Goal: Information Seeking & Learning: Learn about a topic

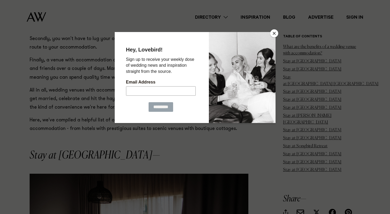
scroll to position [412, 0]
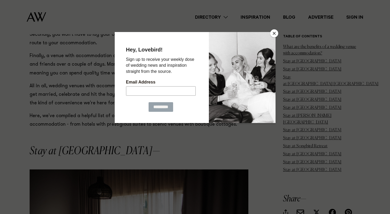
click at [274, 33] on button "Close" at bounding box center [274, 33] width 8 height 8
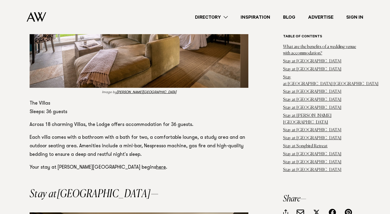
scroll to position [2358, 0]
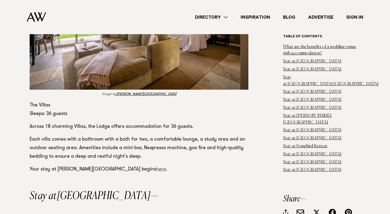
click at [156, 167] on link "here" at bounding box center [161, 169] width 10 height 5
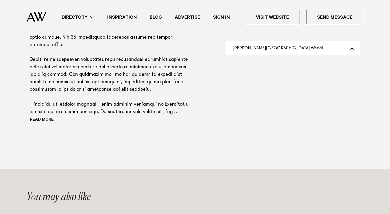
scroll to position [449, 0]
click at [51, 118] on button "Read more" at bounding box center [54, 120] width 48 height 8
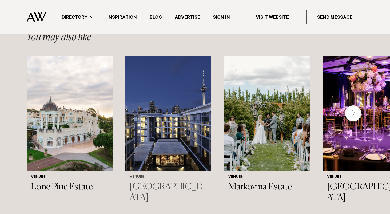
scroll to position [683, 0]
click at [352, 105] on div "Next slide" at bounding box center [353, 113] width 16 height 16
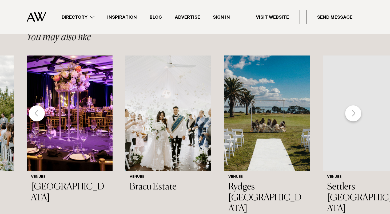
click at [352, 105] on div "Next slide" at bounding box center [353, 113] width 16 height 16
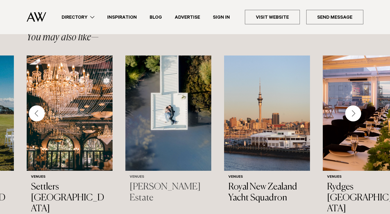
click at [187, 103] on img "8 / 43" at bounding box center [168, 113] width 86 height 115
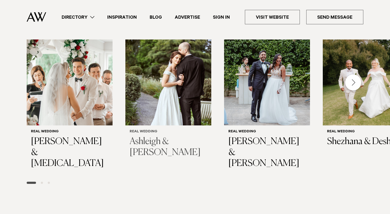
scroll to position [795, 0]
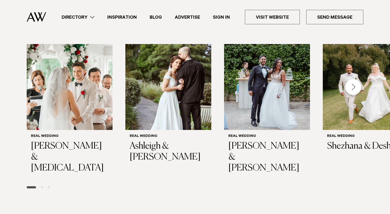
click at [84, 18] on link "Directory" at bounding box center [78, 17] width 46 height 7
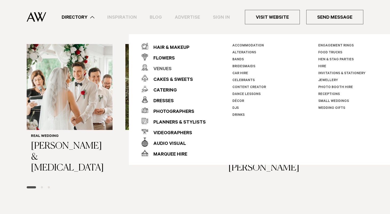
click at [163, 67] on div "Venues" at bounding box center [159, 69] width 23 height 11
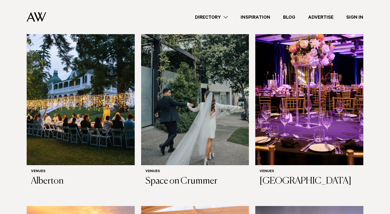
scroll to position [758, 0]
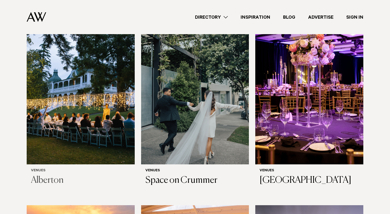
click at [108, 86] on img at bounding box center [81, 91] width 108 height 145
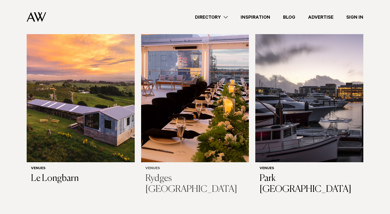
scroll to position [949, 0]
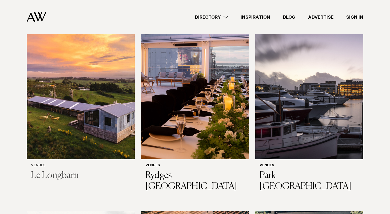
click at [101, 98] on img at bounding box center [81, 86] width 108 height 145
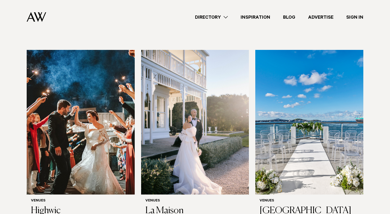
scroll to position [1693, 0]
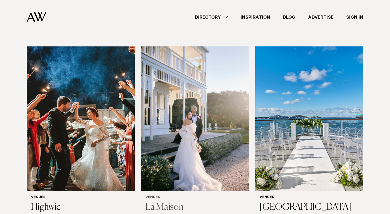
click at [190, 87] on img at bounding box center [195, 118] width 108 height 145
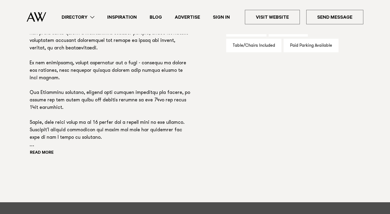
scroll to position [398, 0]
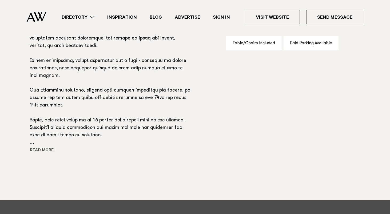
click at [51, 149] on button "Read more" at bounding box center [54, 151] width 48 height 8
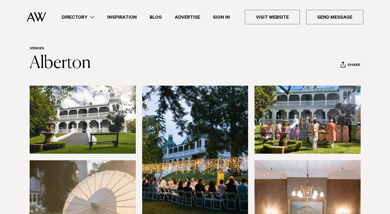
scroll to position [0, 0]
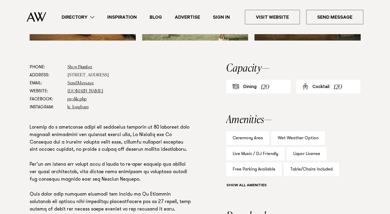
scroll to position [275, 0]
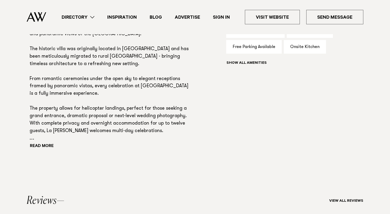
scroll to position [403, 0]
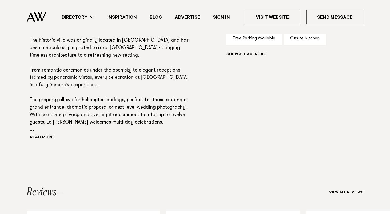
click at [51, 135] on div "Read more" at bounding box center [111, 63] width 162 height 157
click at [50, 137] on button "Read more" at bounding box center [54, 138] width 48 height 8
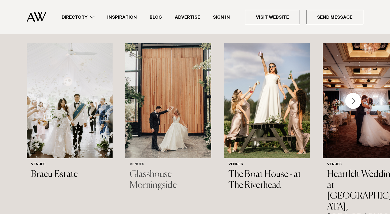
scroll to position [817, 0]
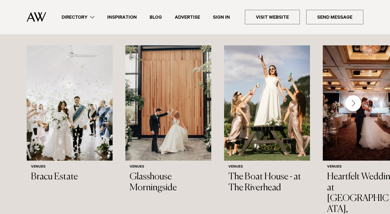
click at [353, 95] on div "Next slide" at bounding box center [353, 103] width 16 height 16
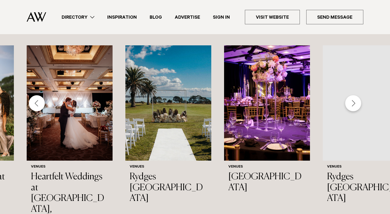
click at [353, 95] on div "Next slide" at bounding box center [353, 103] width 16 height 16
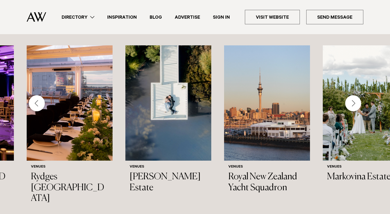
click at [353, 95] on div "Next slide" at bounding box center [353, 103] width 16 height 16
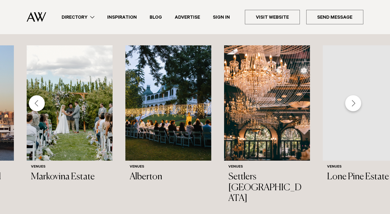
click at [353, 95] on div "Next slide" at bounding box center [353, 103] width 16 height 16
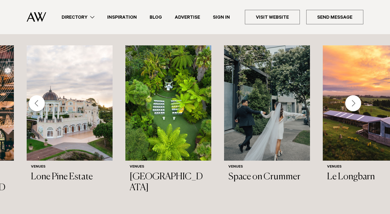
click at [353, 95] on div "Next slide" at bounding box center [353, 103] width 16 height 16
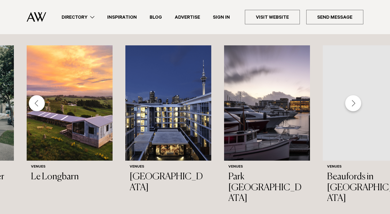
click at [353, 95] on div "Next slide" at bounding box center [353, 103] width 16 height 16
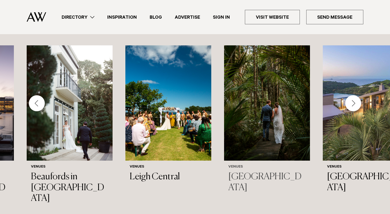
click at [291, 109] on img "21 / 43" at bounding box center [267, 102] width 86 height 115
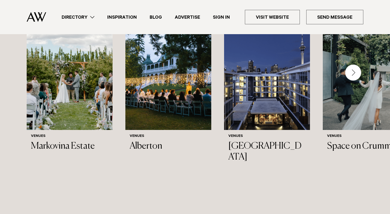
scroll to position [1281, 0]
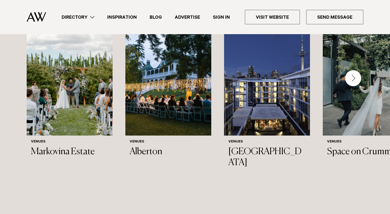
click at [353, 76] on div "Next slide" at bounding box center [353, 78] width 16 height 16
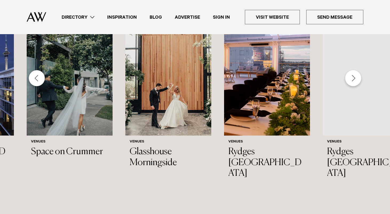
click at [353, 76] on div "Next slide" at bounding box center [353, 78] width 16 height 16
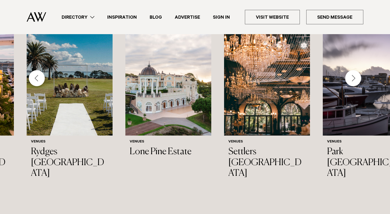
click at [353, 76] on div "Next slide" at bounding box center [353, 78] width 16 height 16
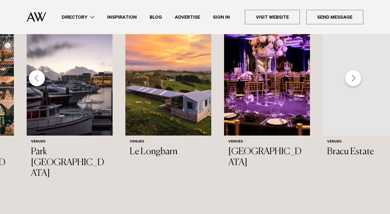
click at [353, 76] on div "Next slide" at bounding box center [353, 78] width 16 height 16
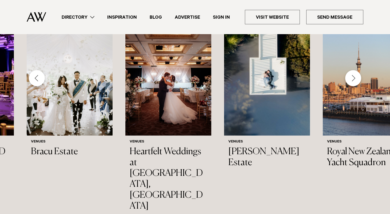
click at [353, 76] on div "Next slide" at bounding box center [353, 78] width 16 height 16
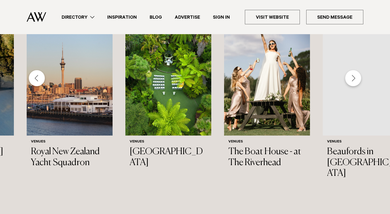
click at [353, 75] on div "Next slide" at bounding box center [353, 78] width 16 height 16
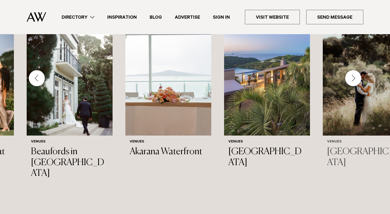
click at [355, 103] on img "22 / 43" at bounding box center [366, 77] width 86 height 115
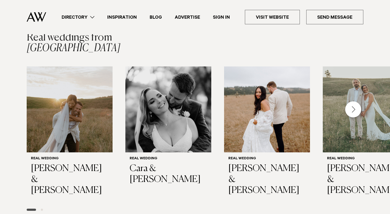
scroll to position [775, 0]
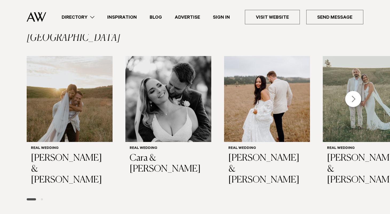
click at [354, 91] on div "Next slide" at bounding box center [353, 99] width 16 height 16
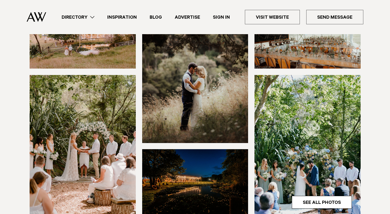
scroll to position [0, 0]
